Goal: Communication & Community: Answer question/provide support

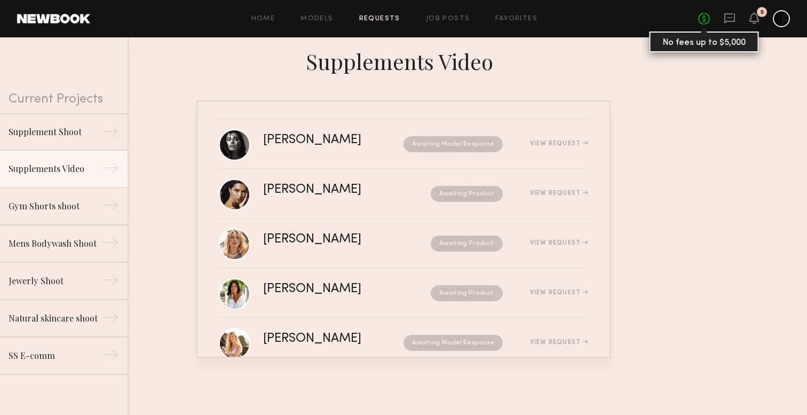
click at [707, 18] on link "No fees up to $5,000" at bounding box center [704, 19] width 12 height 12
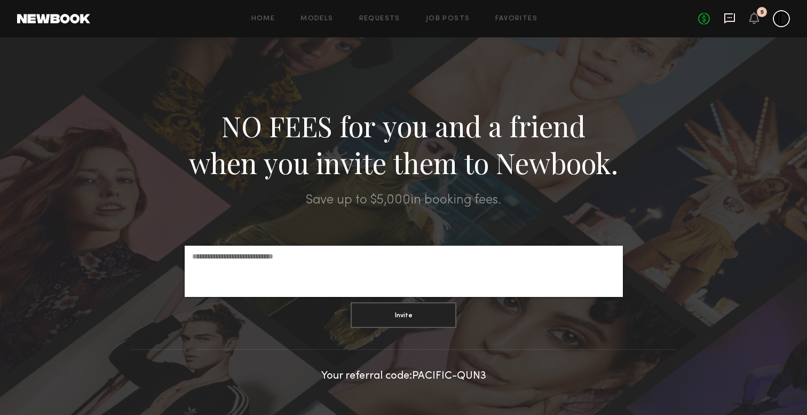
click at [735, 19] on icon at bounding box center [729, 18] width 11 height 10
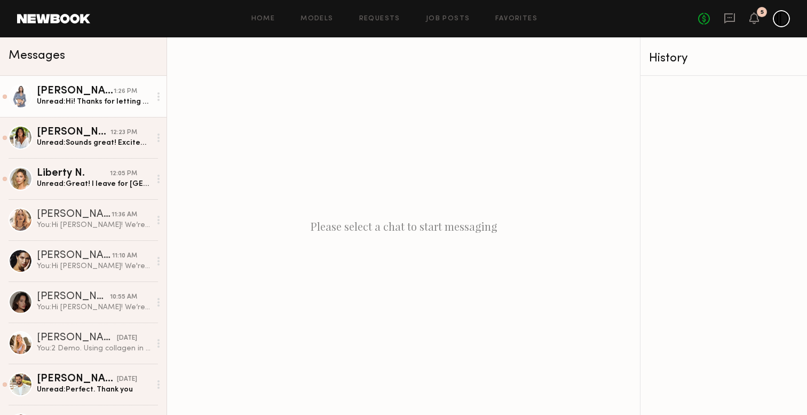
click at [106, 89] on div "[PERSON_NAME]" at bounding box center [75, 91] width 77 height 11
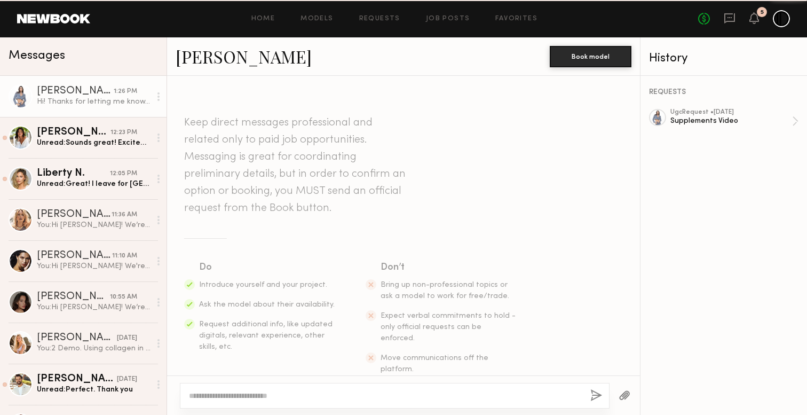
scroll to position [694, 0]
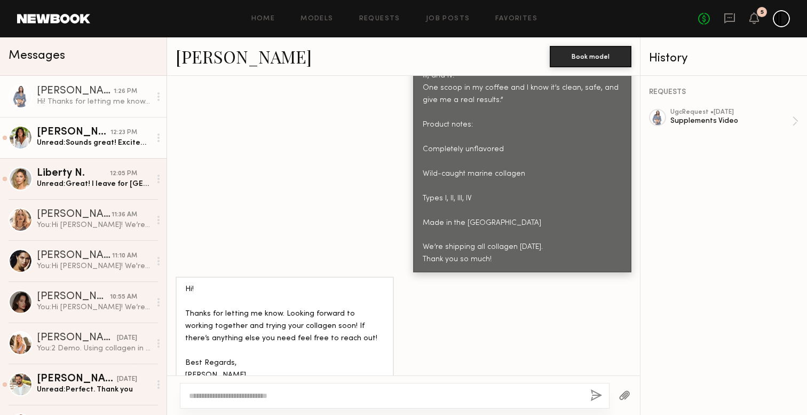
click at [90, 124] on link "[PERSON_NAME] 12:23 PM Unread: Sounds great! Excited to work together! Could yo…" at bounding box center [83, 137] width 167 height 41
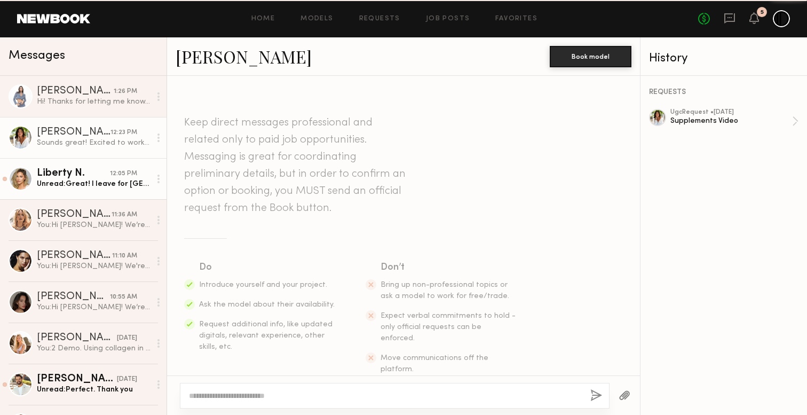
scroll to position [532, 0]
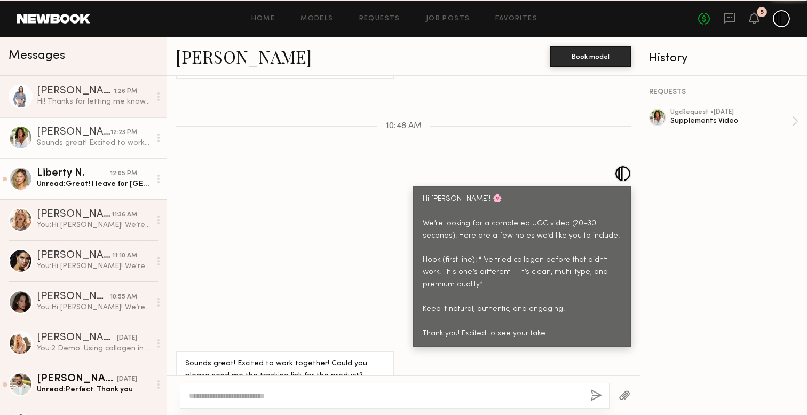
click at [90, 172] on div "Liberty N." at bounding box center [73, 173] width 73 height 11
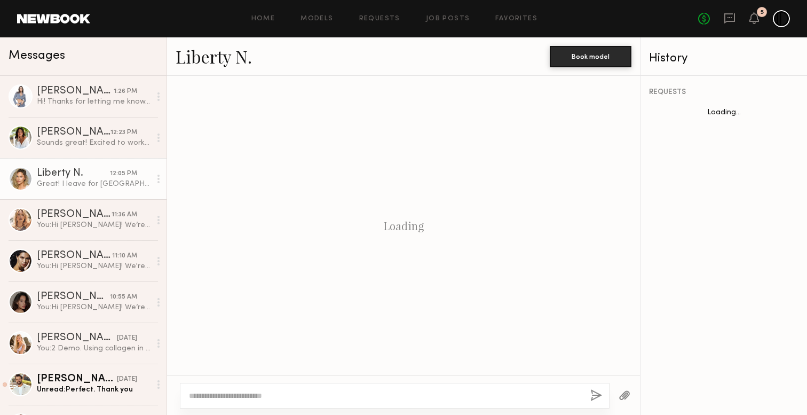
scroll to position [620, 0]
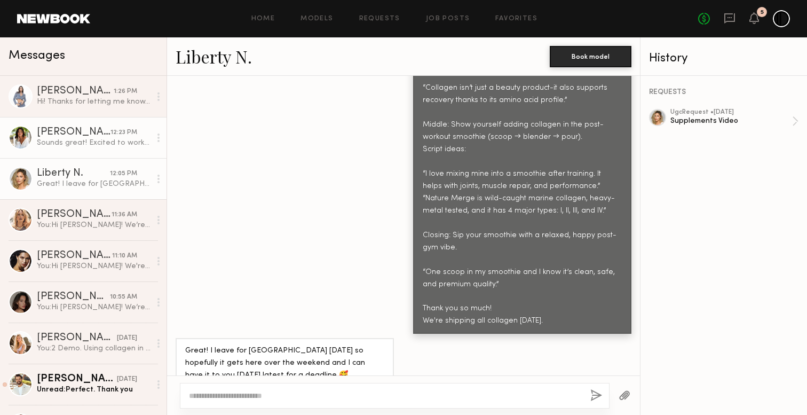
click at [107, 147] on div "Sounds great! Excited to work together! Could you please send me the tracking l…" at bounding box center [94, 143] width 114 height 10
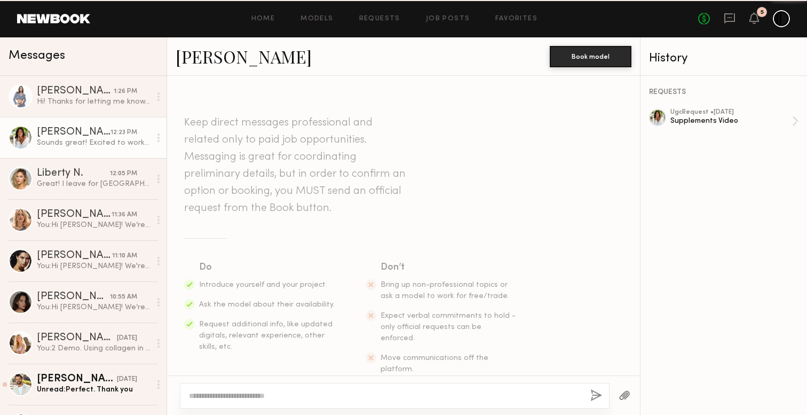
scroll to position [532, 0]
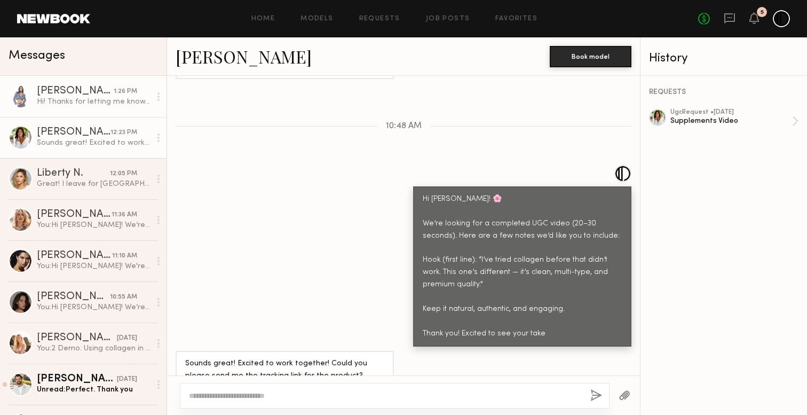
click at [92, 115] on link "[PERSON_NAME] 1:26 PM Hi! Thanks for letting me know. Looking forward to workin…" at bounding box center [83, 96] width 167 height 41
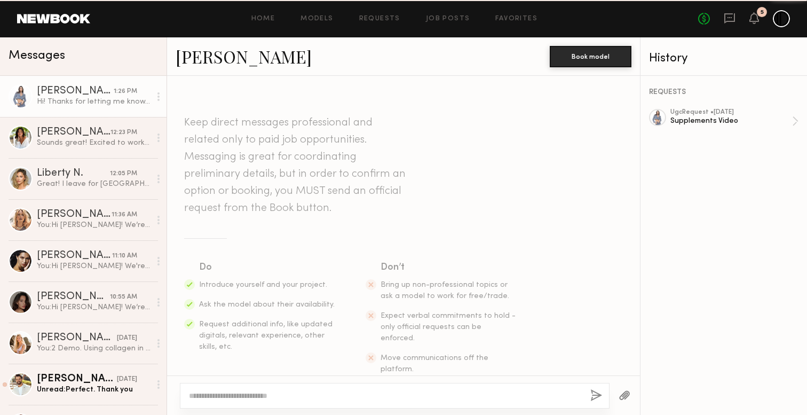
scroll to position [694, 0]
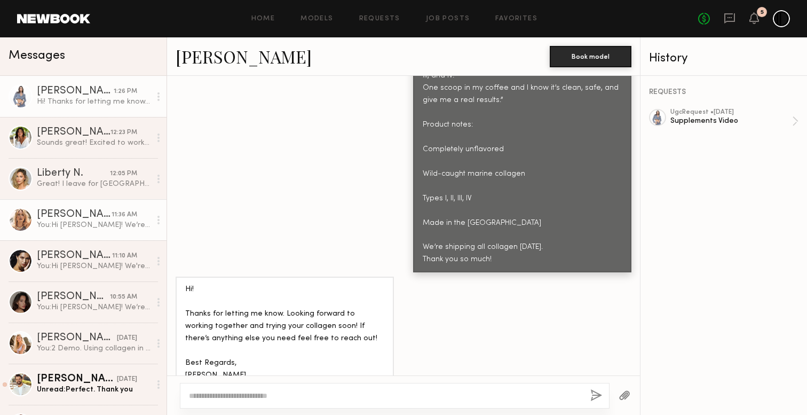
click at [64, 215] on div "[PERSON_NAME]" at bounding box center [74, 214] width 75 height 11
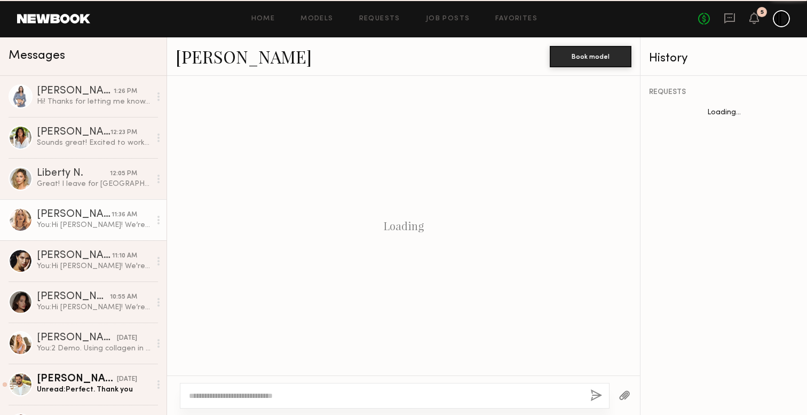
scroll to position [394, 0]
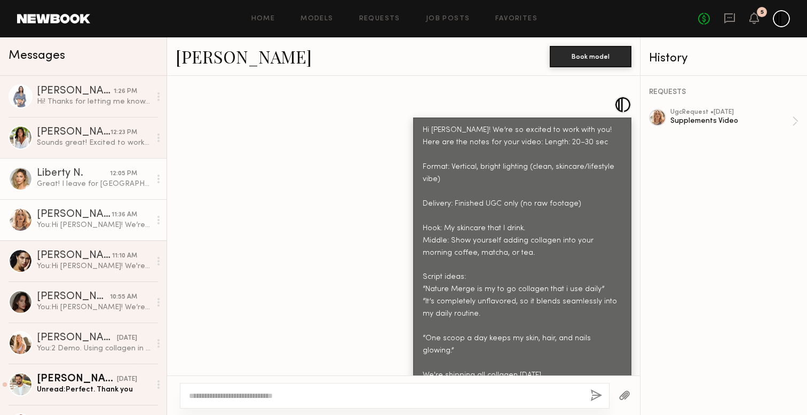
click at [89, 175] on div "Liberty N." at bounding box center [73, 173] width 73 height 11
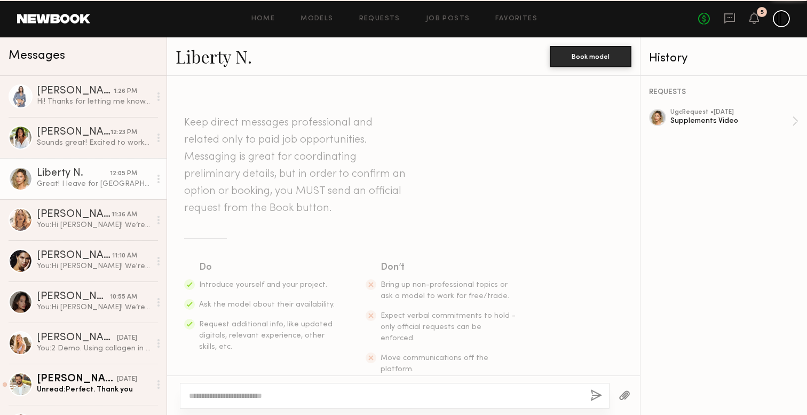
scroll to position [620, 0]
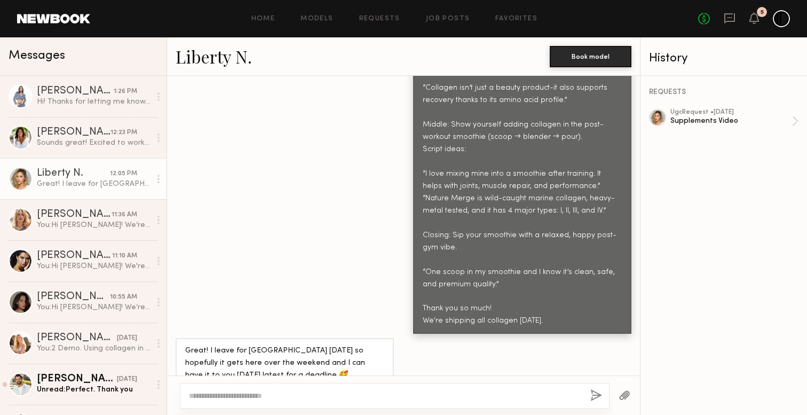
click at [296, 259] on div "Hi [PERSON_NAME]! We're so excited to work with you! Here are the notes for you…" at bounding box center [403, 101] width 473 height 463
click at [293, 398] on textarea at bounding box center [385, 395] width 393 height 11
paste textarea "**********"
click at [307, 391] on textarea "**********" at bounding box center [385, 395] width 393 height 11
click at [189, 396] on textarea "**********" at bounding box center [385, 395] width 393 height 11
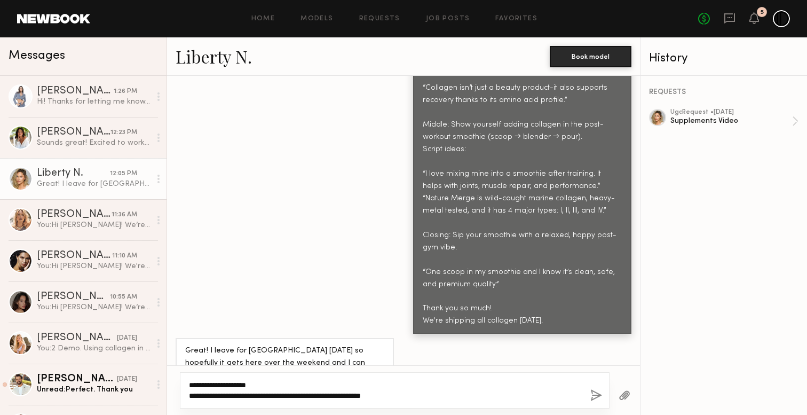
click at [498, 391] on textarea "**********" at bounding box center [385, 390] width 393 height 21
type textarea "**********"
click at [599, 394] on button "button" at bounding box center [596, 395] width 12 height 13
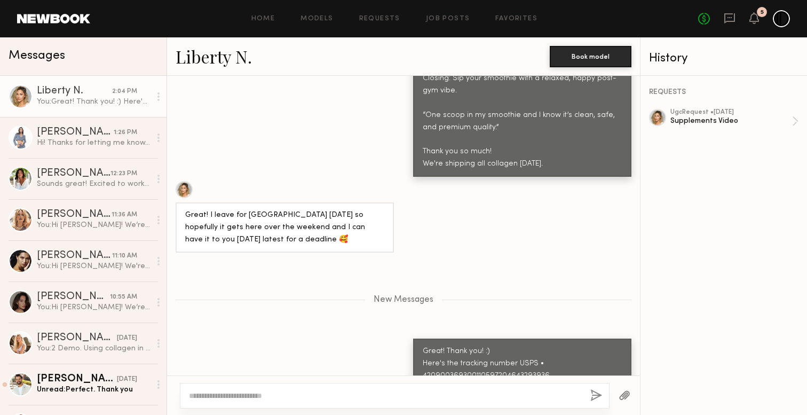
scroll to position [844, 0]
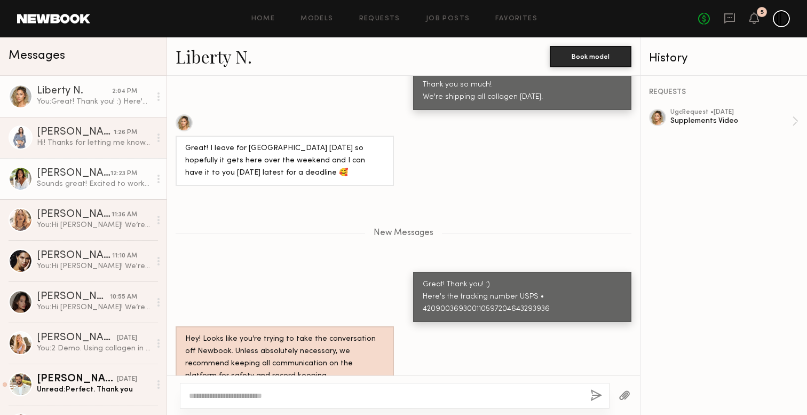
click at [81, 172] on div "[PERSON_NAME]" at bounding box center [74, 173] width 74 height 11
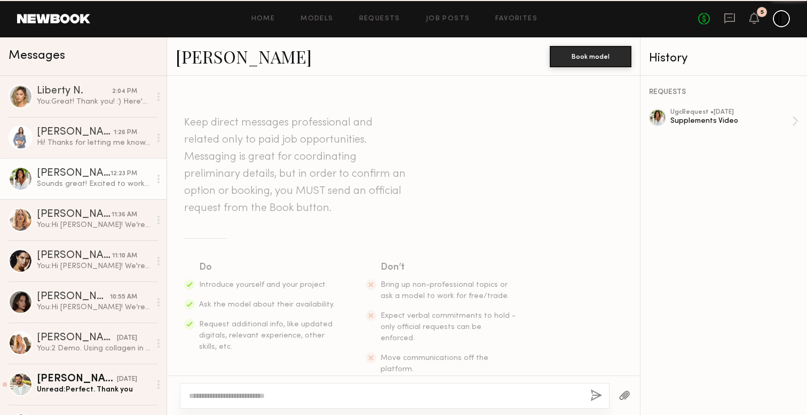
scroll to position [532, 0]
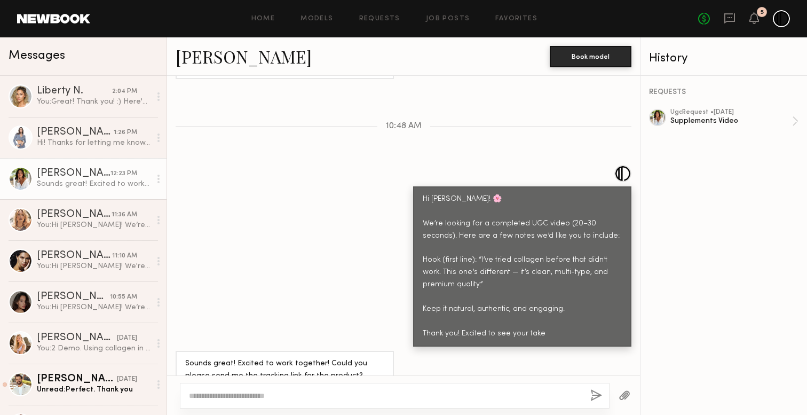
click at [289, 384] on div at bounding box center [395, 396] width 430 height 26
click at [289, 392] on textarea at bounding box center [385, 395] width 393 height 11
type textarea "*"
paste textarea "**********"
type textarea "**********"
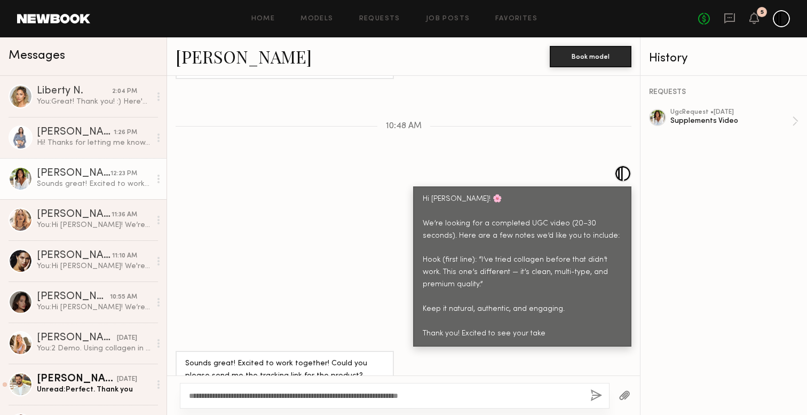
click at [597, 396] on button "button" at bounding box center [596, 395] width 12 height 13
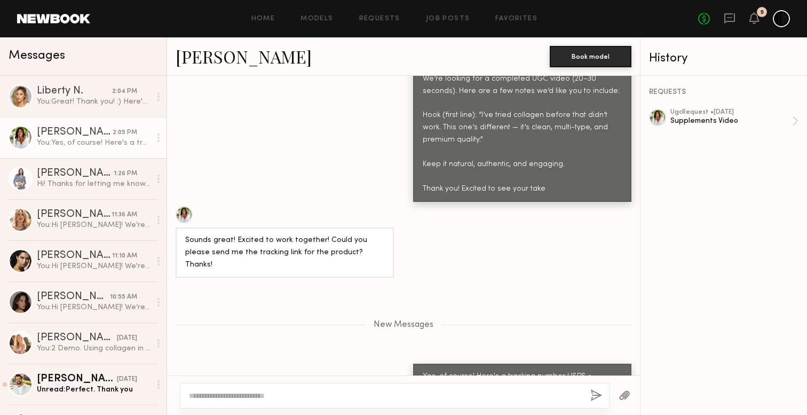
scroll to position [743, 0]
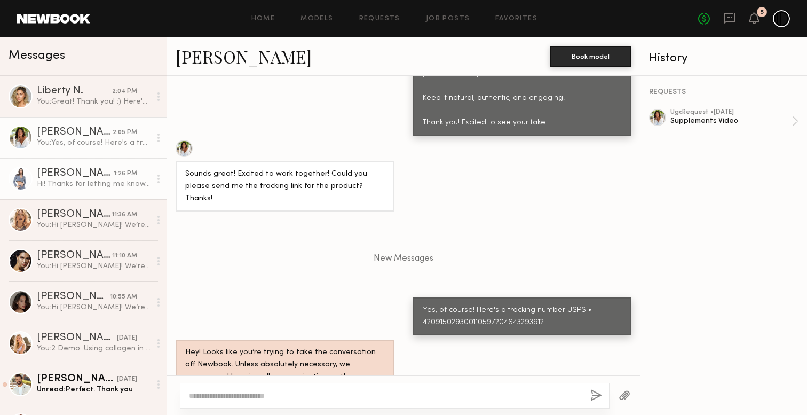
click at [98, 178] on div "[PERSON_NAME] 1:26 PM Hi! Thanks for letting me know. Looking forward to workin…" at bounding box center [94, 178] width 114 height 21
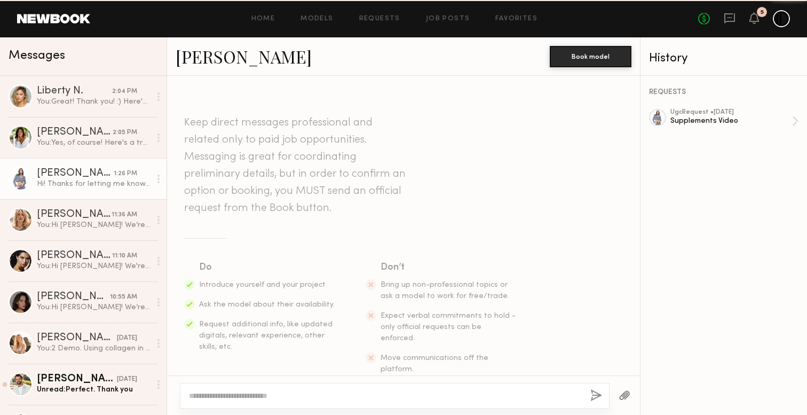
scroll to position [694, 0]
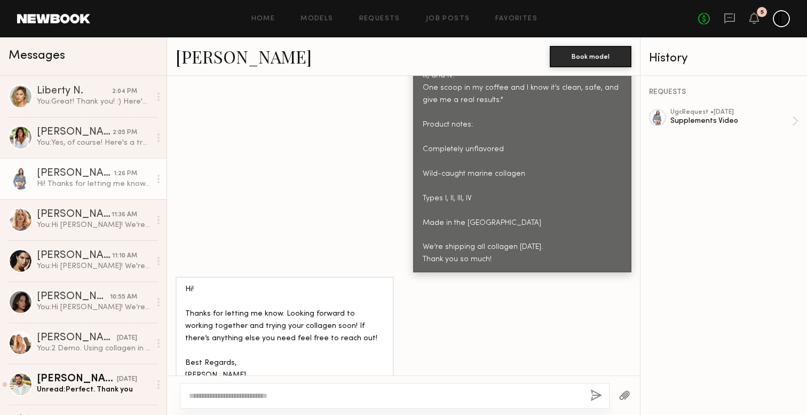
click at [294, 398] on textarea at bounding box center [385, 395] width 393 height 11
type textarea "**********"
click at [601, 390] on button "button" at bounding box center [596, 395] width 12 height 13
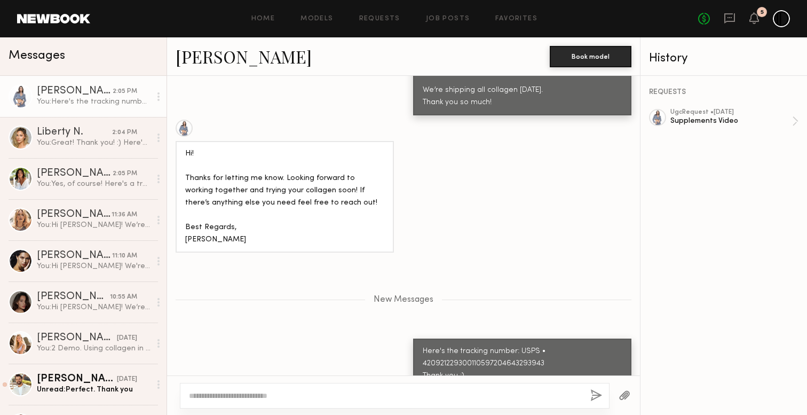
scroll to position [917, 0]
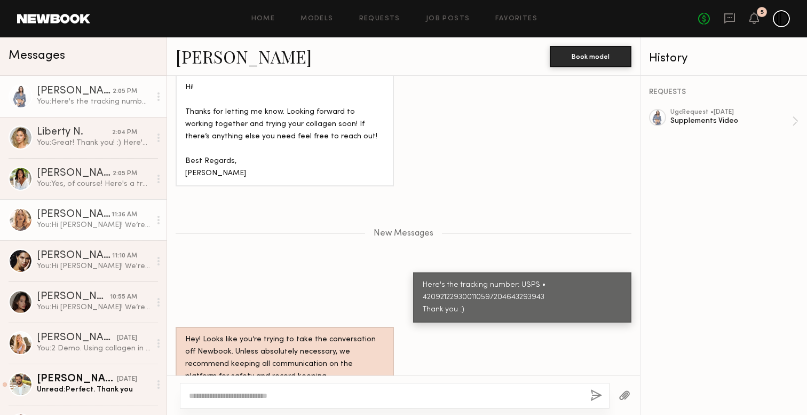
click at [93, 222] on div "You: Hi [PERSON_NAME]! We’re so excited to work with you! Here are the notes fo…" at bounding box center [94, 225] width 114 height 10
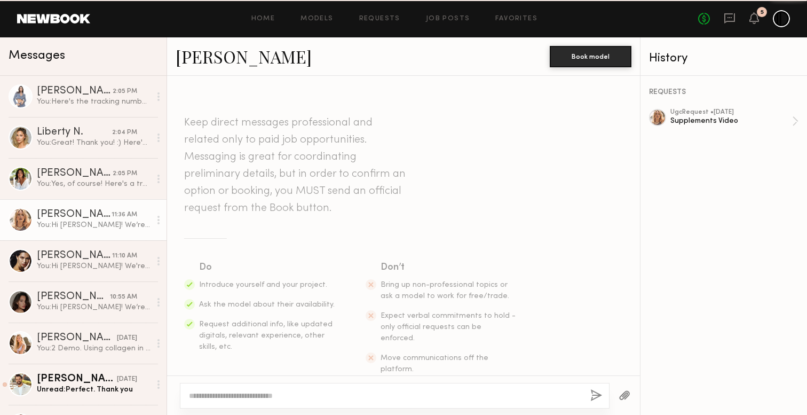
scroll to position [394, 0]
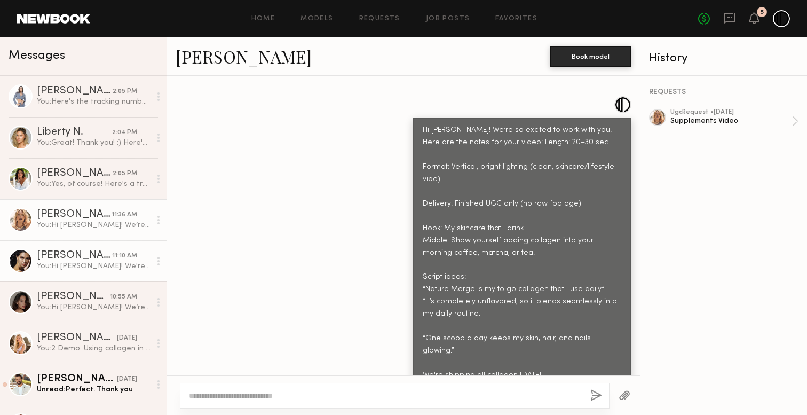
click at [91, 264] on div "You: Hi [PERSON_NAME]! We're so excited to work together! Here's some notes: Le…" at bounding box center [94, 266] width 114 height 10
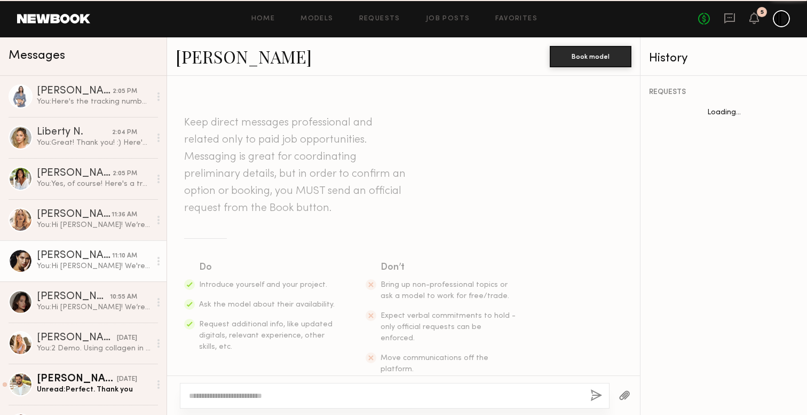
scroll to position [394, 0]
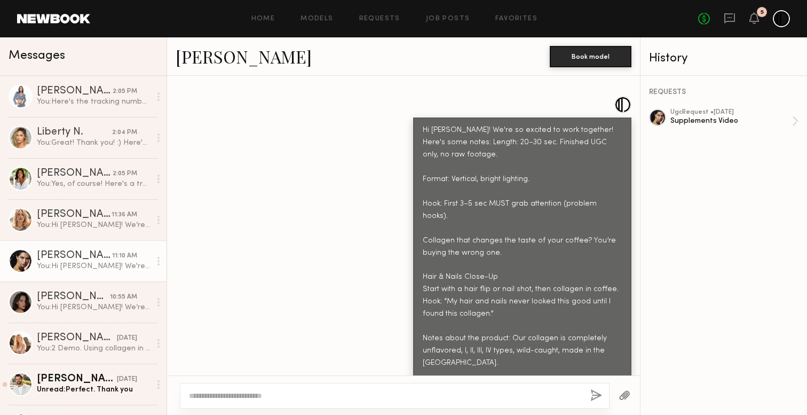
click at [301, 389] on div at bounding box center [395, 396] width 430 height 26
click at [297, 399] on textarea at bounding box center [385, 395] width 393 height 11
type textarea "**********"
drag, startPoint x: 367, startPoint y: 393, endPoint x: 167, endPoint y: 397, distance: 200.2
click at [167, 397] on div "**********" at bounding box center [403, 395] width 473 height 40
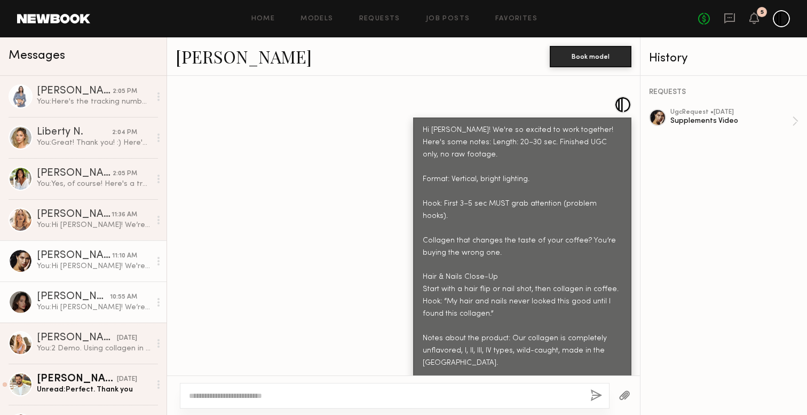
click at [46, 307] on div "You: Hi [PERSON_NAME]! We’re so excited to work together ✨ Here's some notes: V…" at bounding box center [94, 307] width 114 height 10
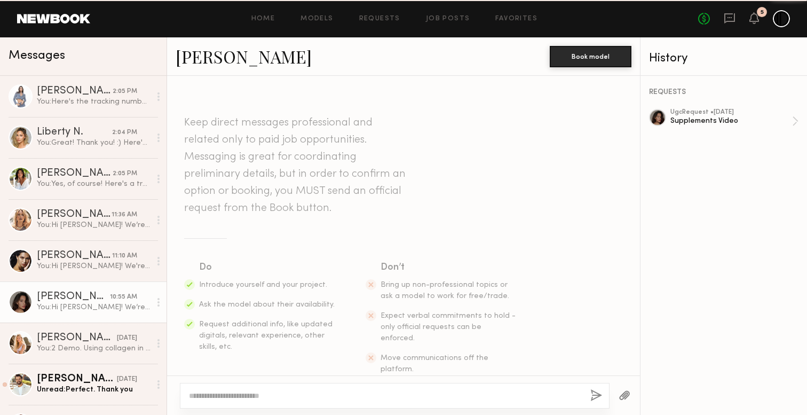
scroll to position [615, 0]
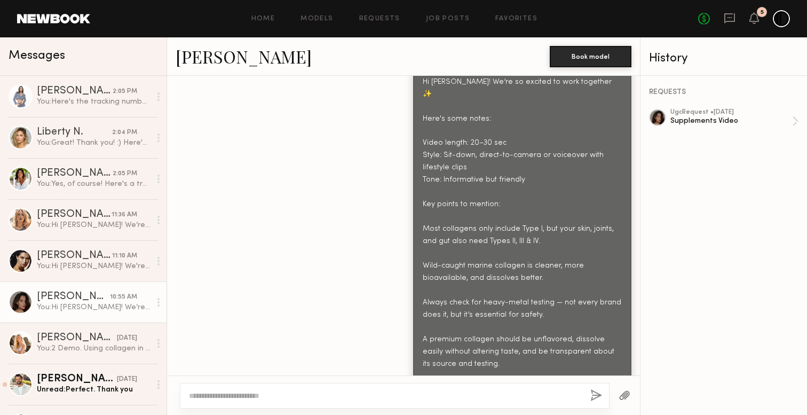
click at [47, 306] on div "You: Hi [PERSON_NAME]! We’re so excited to work together ✨ Here's some notes: V…" at bounding box center [94, 307] width 114 height 10
click at [287, 397] on textarea at bounding box center [385, 395] width 393 height 11
paste textarea "**********"
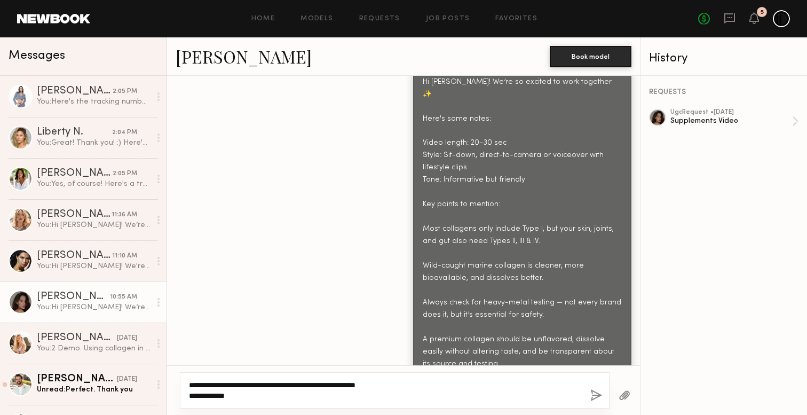
type textarea "**********"
click at [594, 396] on button "button" at bounding box center [596, 395] width 12 height 13
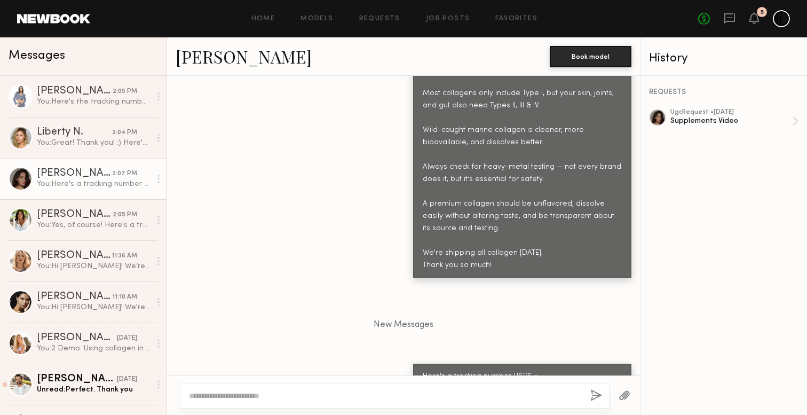
scroll to position [839, 0]
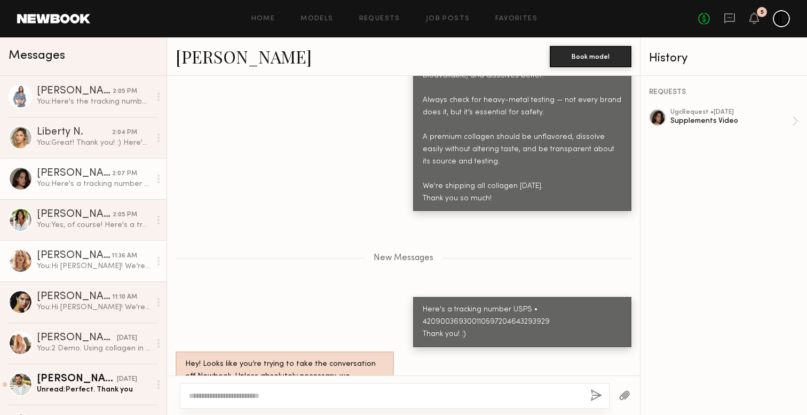
click at [75, 259] on div "[PERSON_NAME]" at bounding box center [74, 255] width 75 height 11
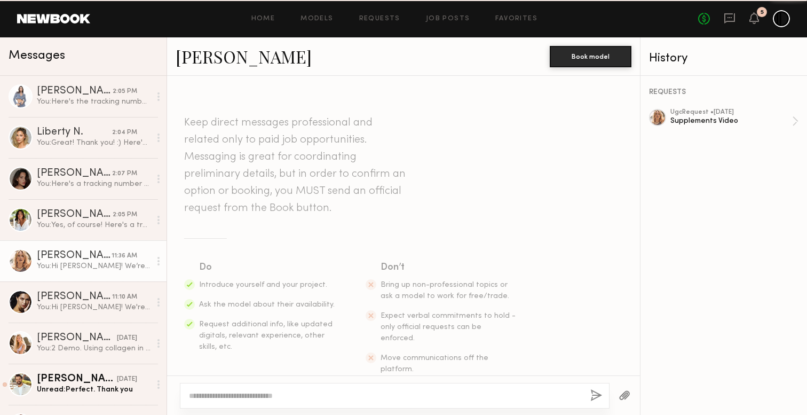
scroll to position [394, 0]
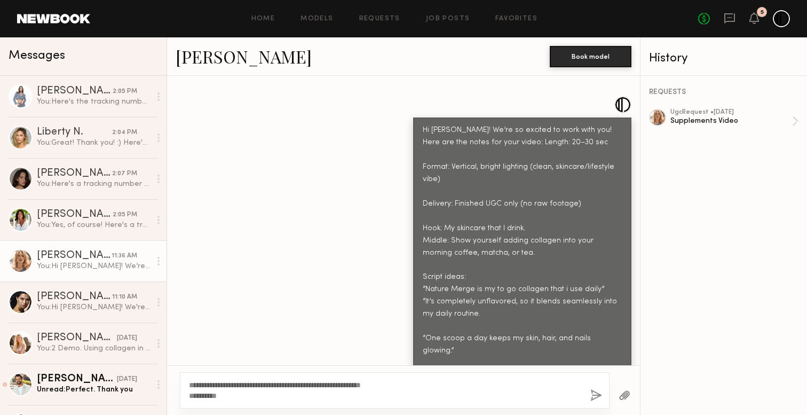
type textarea "**********"
click at [594, 392] on button "button" at bounding box center [596, 395] width 12 height 13
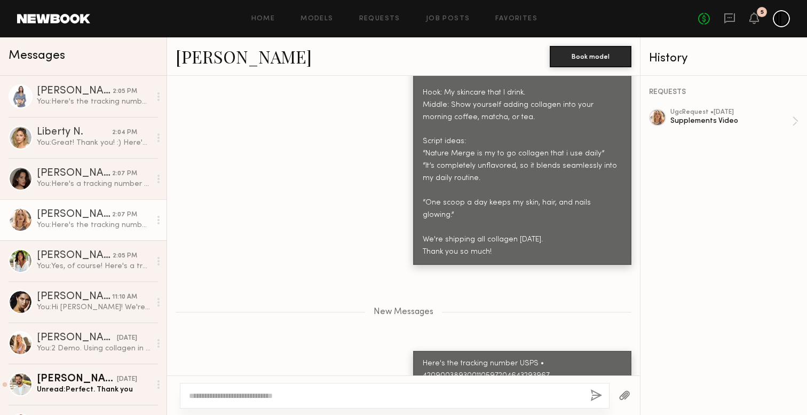
scroll to position [596, 0]
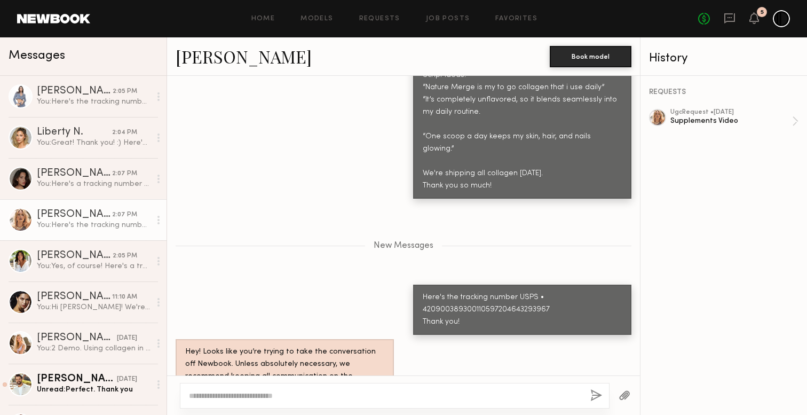
click at [315, 240] on div "New Messages" at bounding box center [403, 244] width 473 height 82
click at [83, 289] on link "[PERSON_NAME] 11:10 AM You: Hi [PERSON_NAME]! We're so excited to work together…" at bounding box center [83, 301] width 167 height 41
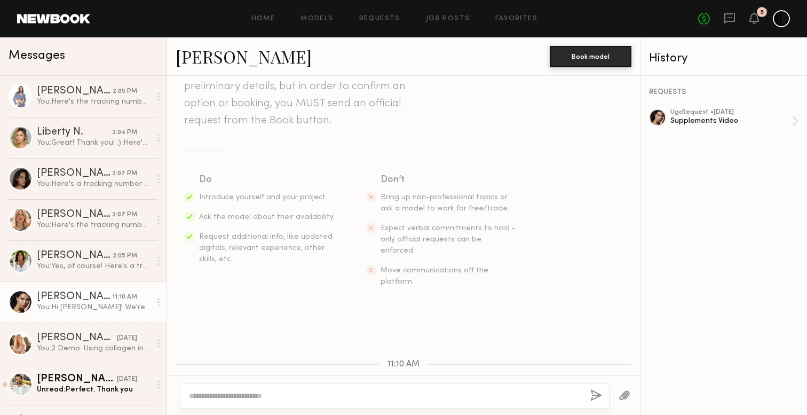
scroll to position [394, 0]
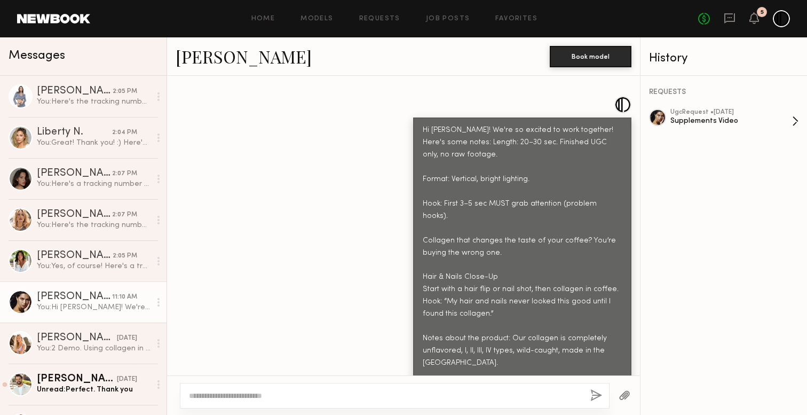
click at [784, 110] on div "ugc Request • [DATE]" at bounding box center [731, 112] width 122 height 7
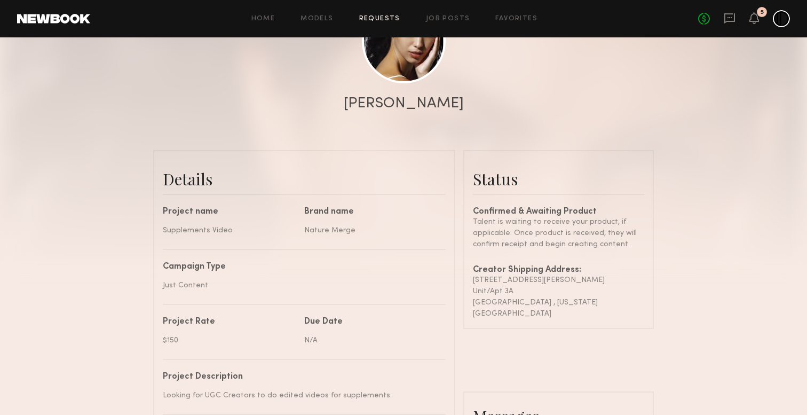
scroll to position [165, 0]
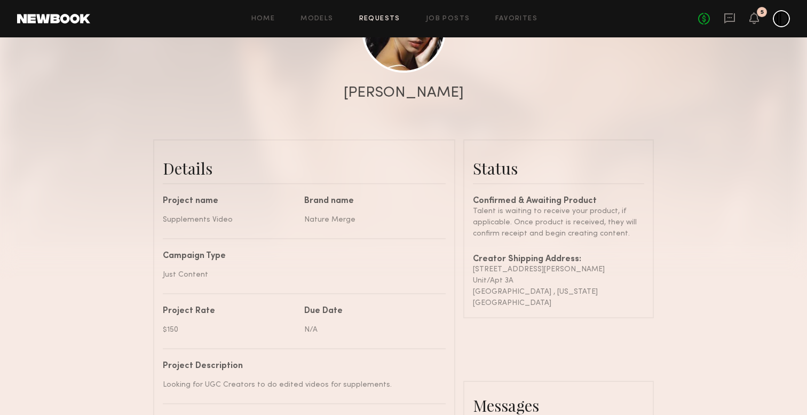
click at [574, 303] on common-border "Status Confirmed & Awaiting Product Talent is waiting to receive your product, …" at bounding box center [558, 228] width 191 height 179
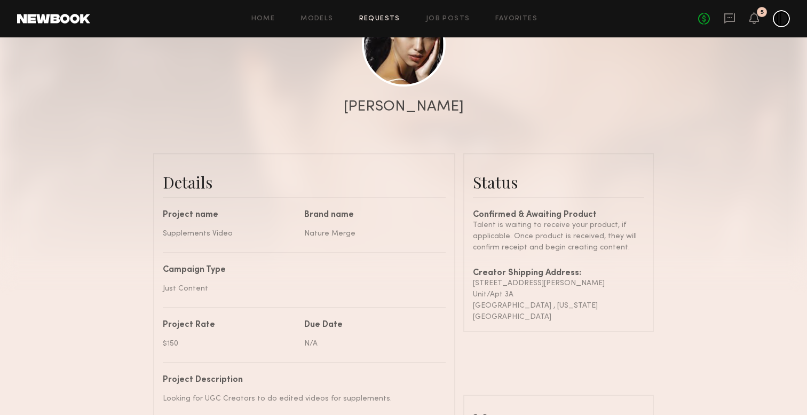
scroll to position [151, 0]
